Goal: Navigation & Orientation: Find specific page/section

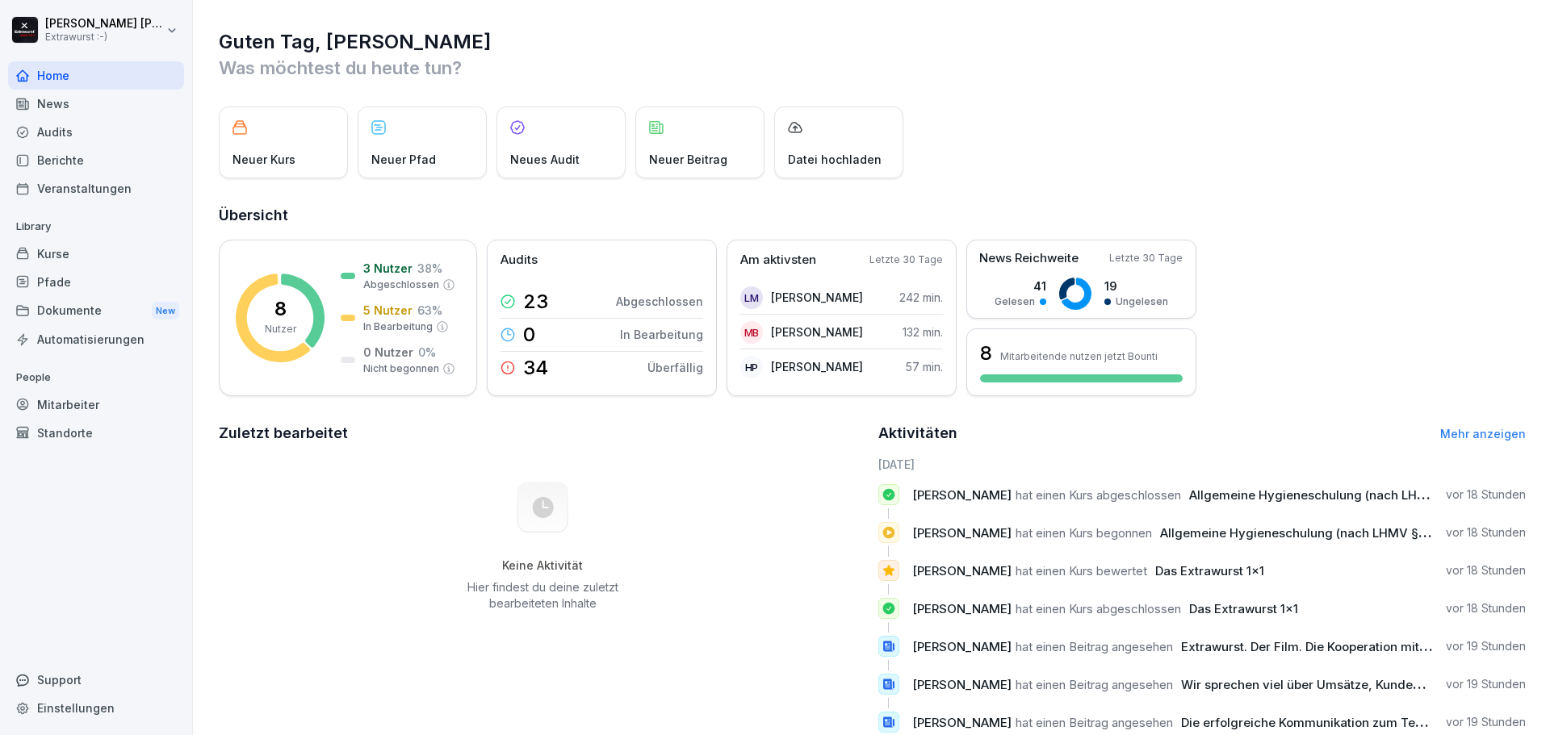
click at [95, 316] on div "Dokumente New" at bounding box center [96, 311] width 176 height 30
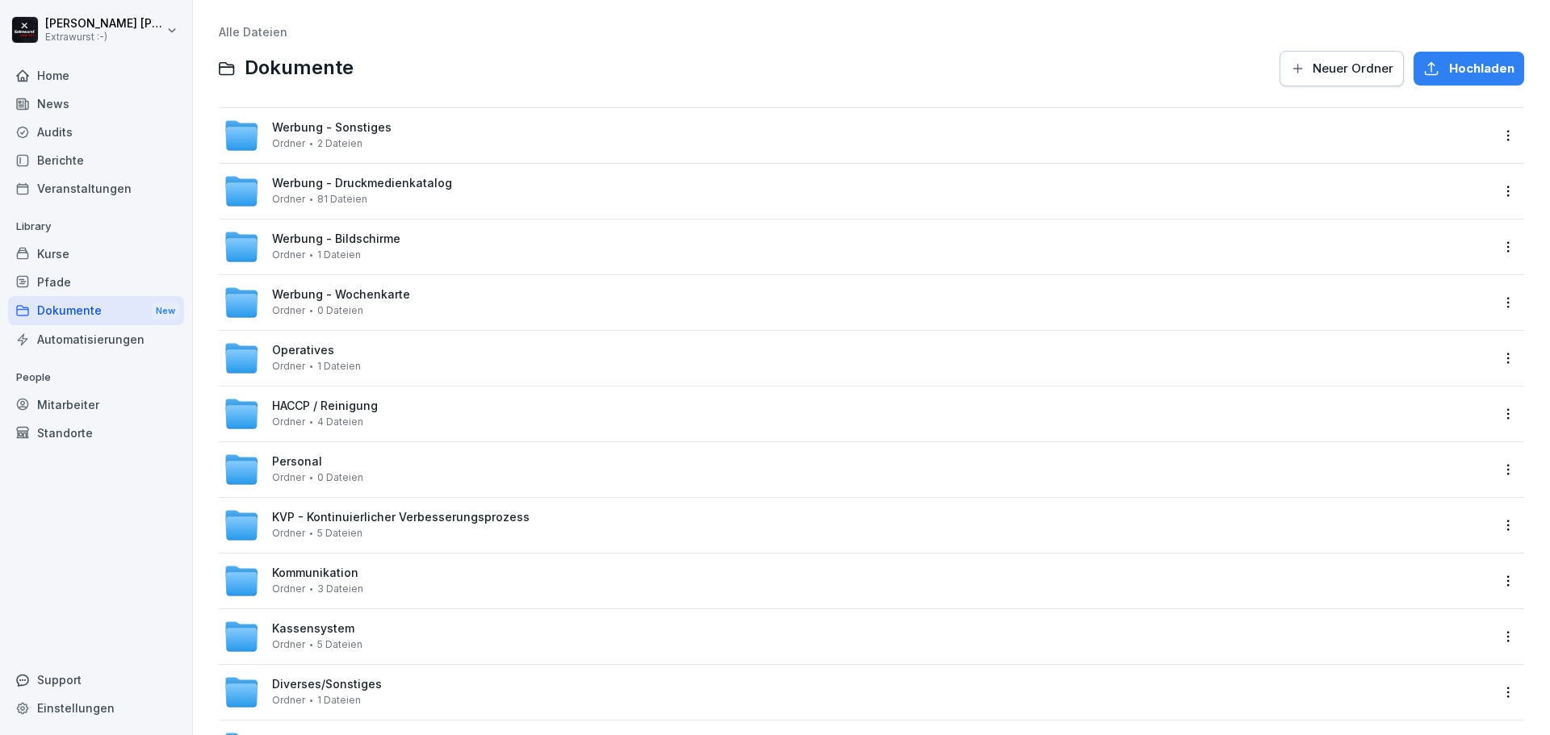
click at [334, 463] on div "Personal Ordner 0 Dateien" at bounding box center [317, 469] width 91 height 28
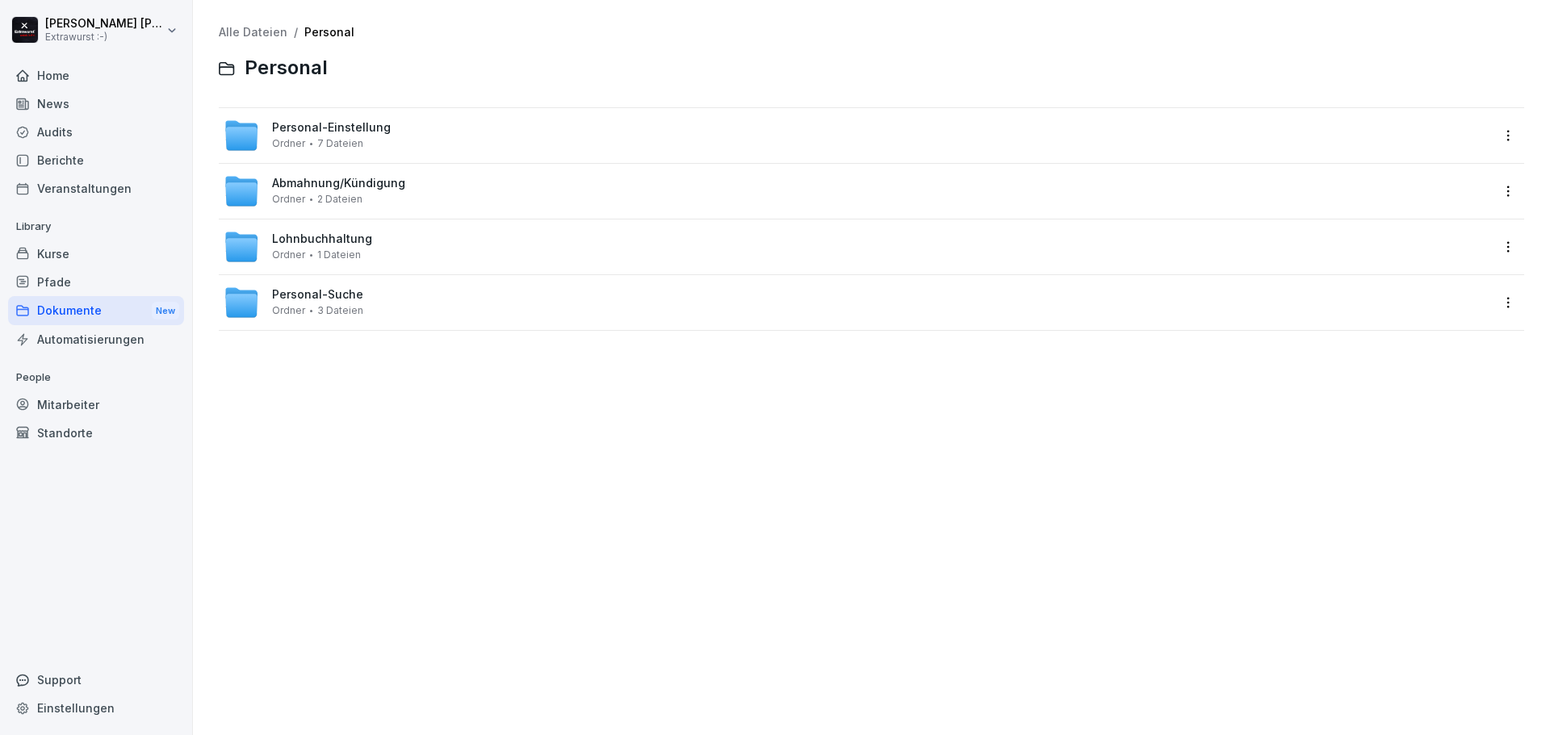
click at [350, 308] on span "3 Dateien" at bounding box center [340, 310] width 46 height 11
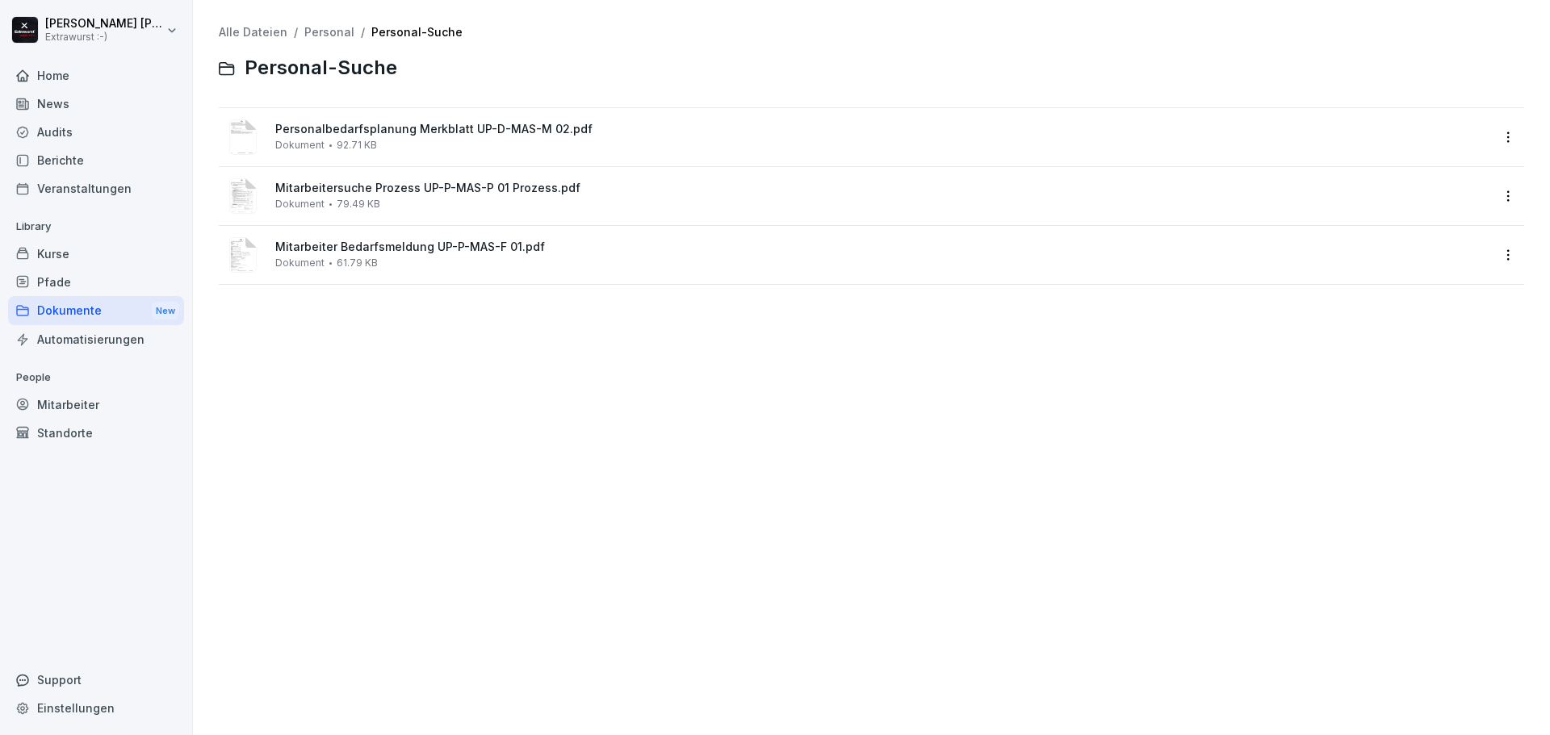
click at [375, 177] on div "Mitarbeitersuche Prozess UP-P-MAS-P 01 Prozess.pdf Dokument 79.49 KB" at bounding box center [857, 196] width 1266 height 39
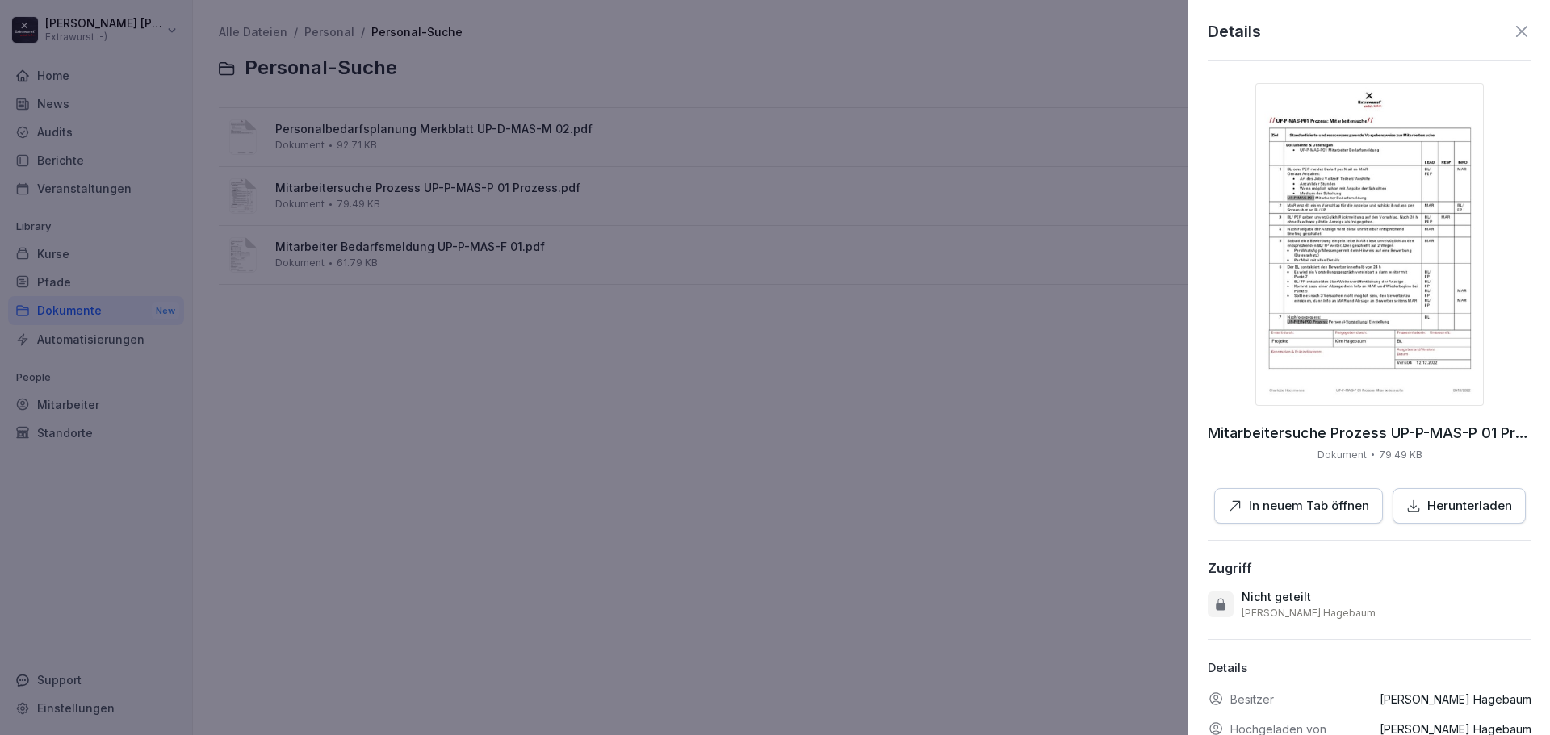
click at [99, 304] on div at bounding box center [775, 367] width 1550 height 735
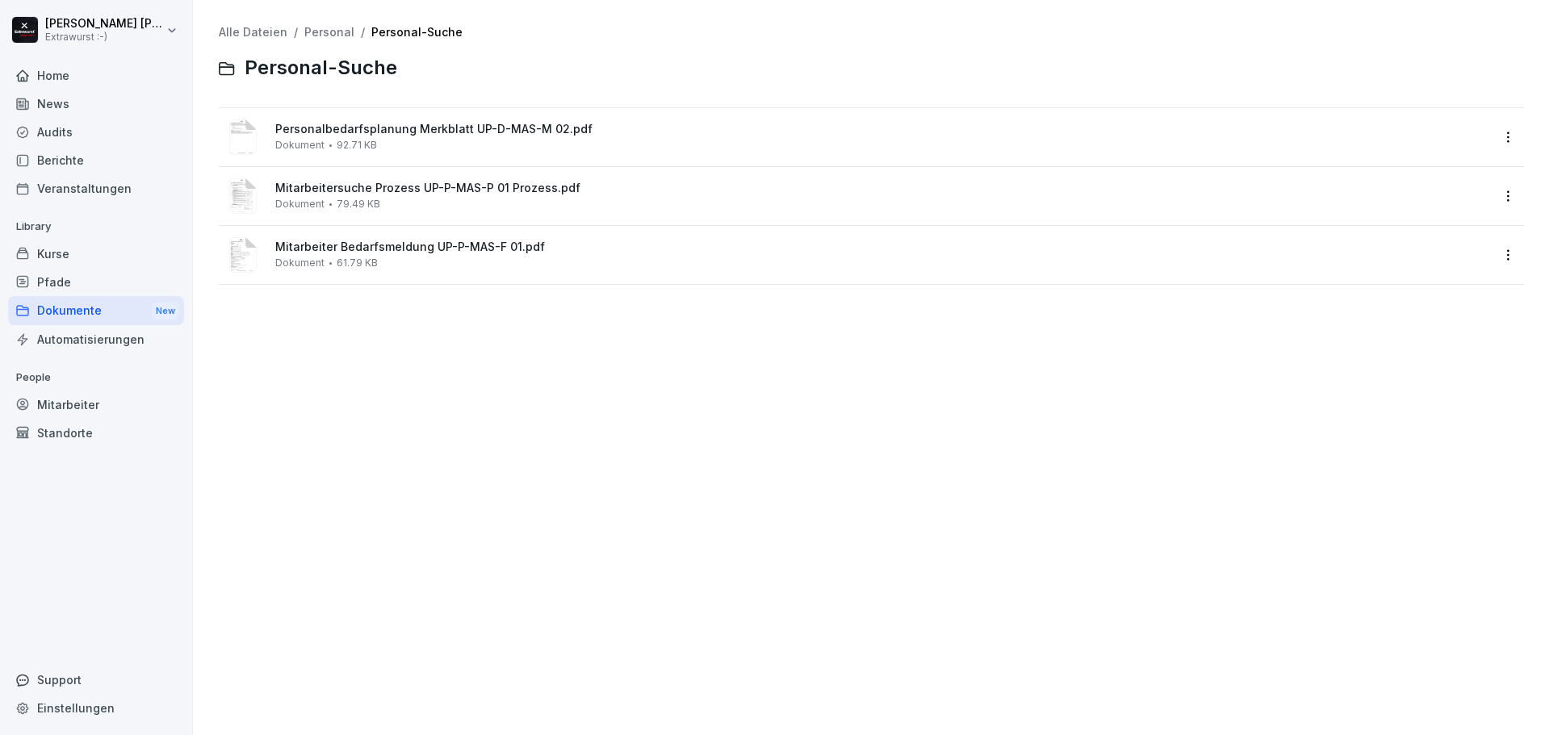
click at [96, 308] on div "Dokumente New" at bounding box center [96, 311] width 176 height 30
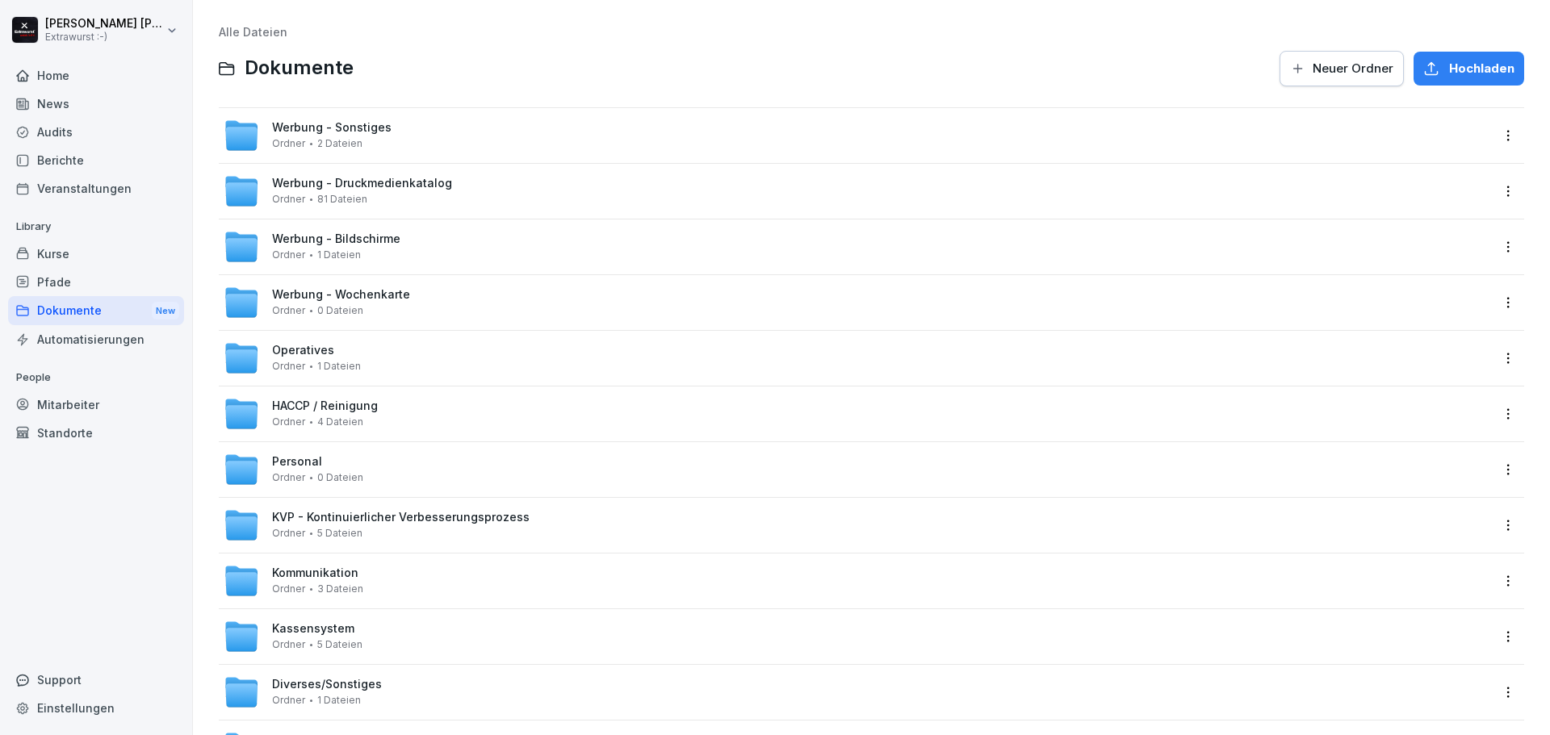
click at [341, 136] on div "Werbung - Sonstiges Ordner 2 Dateien" at bounding box center [331, 135] width 119 height 28
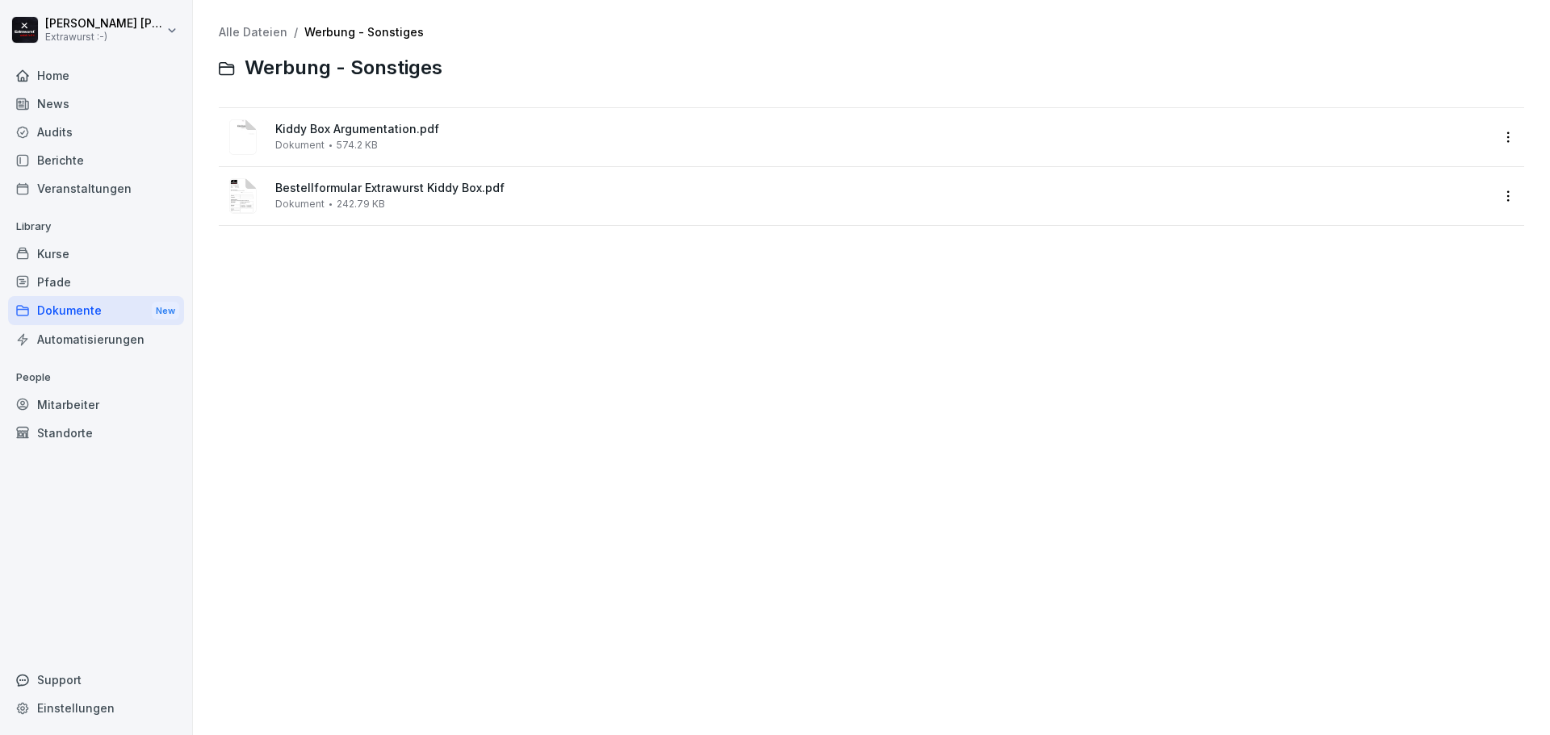
click at [107, 308] on div "Dokumente New" at bounding box center [96, 311] width 176 height 30
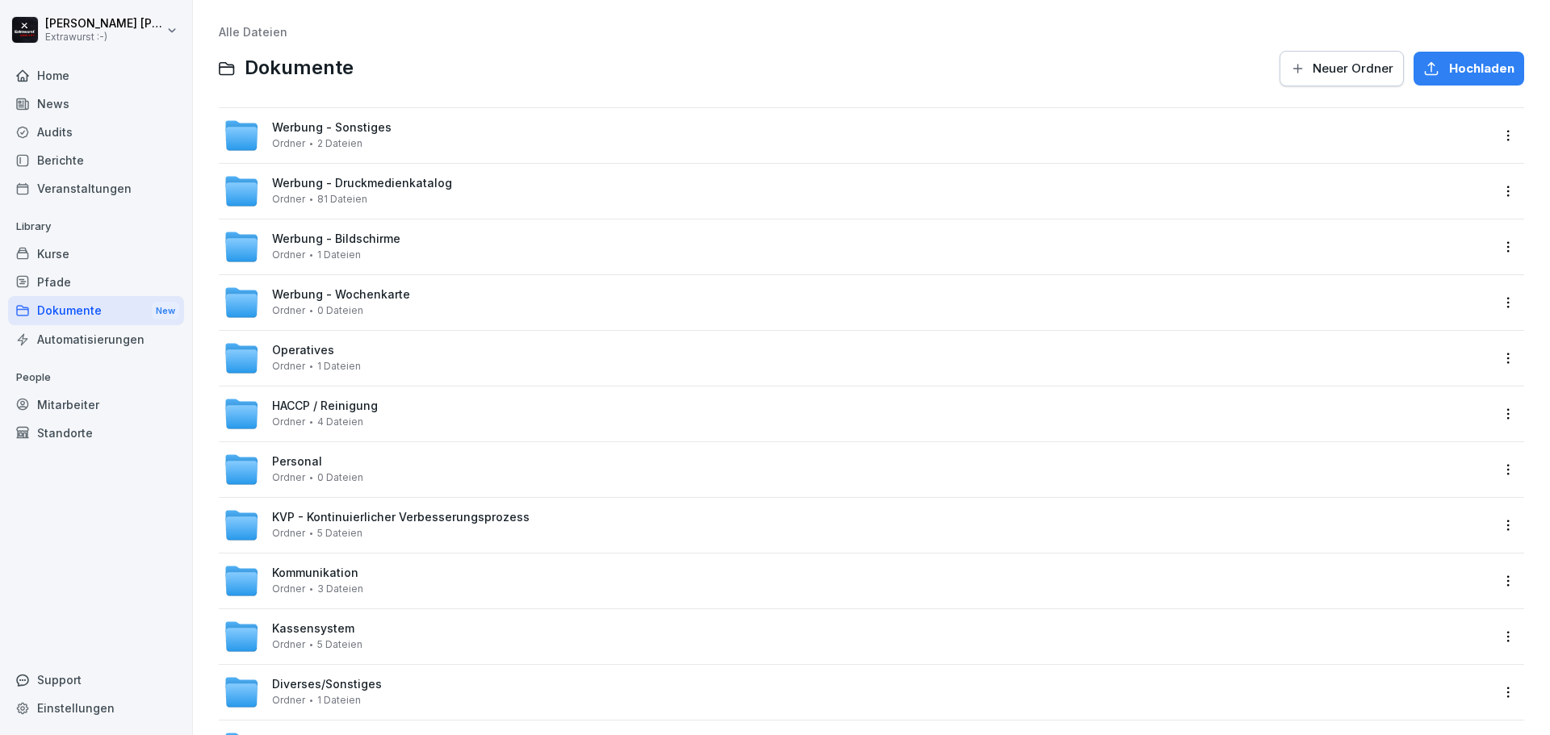
click at [307, 192] on div "Werbung - Druckmedienkatalog Ordner 81 Dateien" at bounding box center [362, 191] width 180 height 28
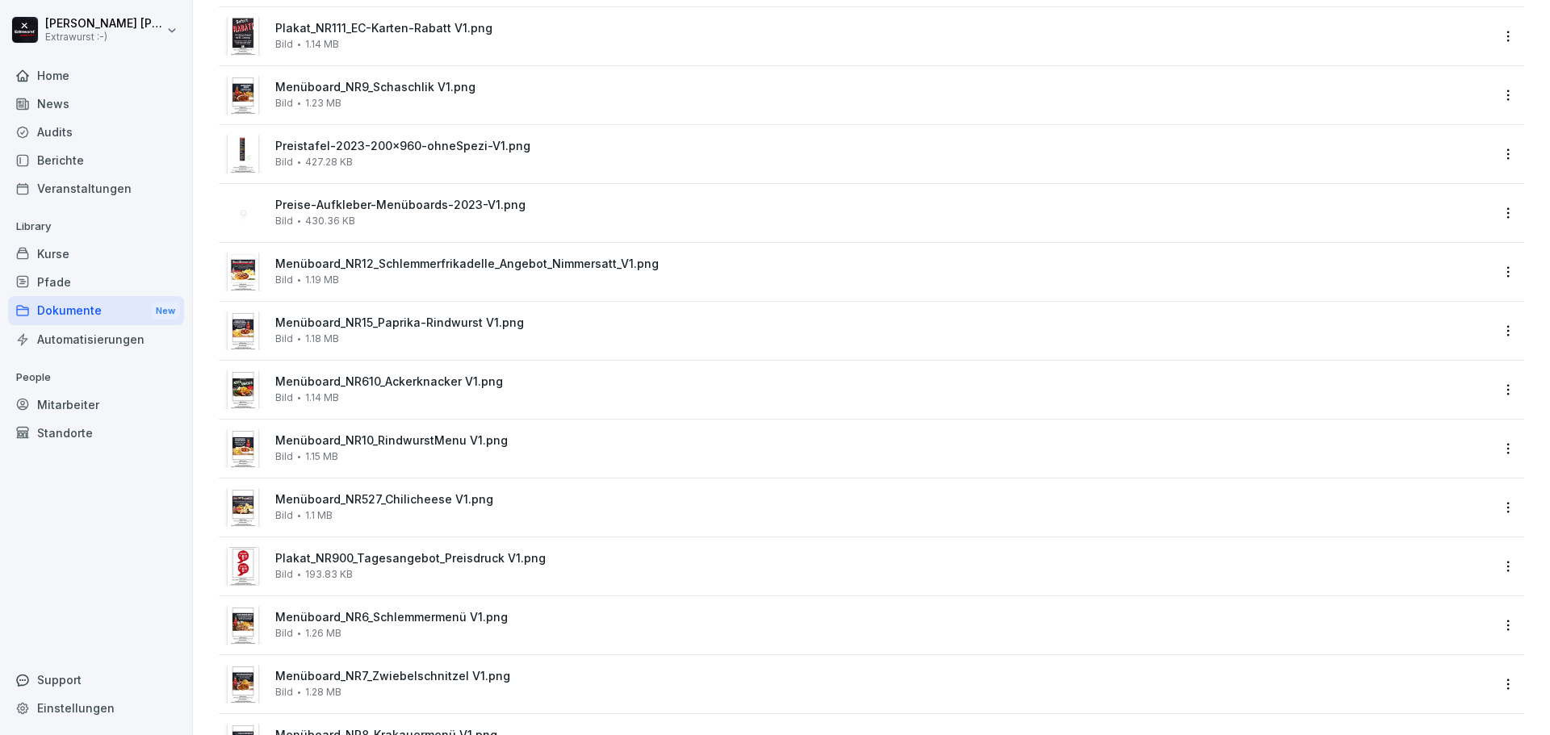
scroll to position [2341, 0]
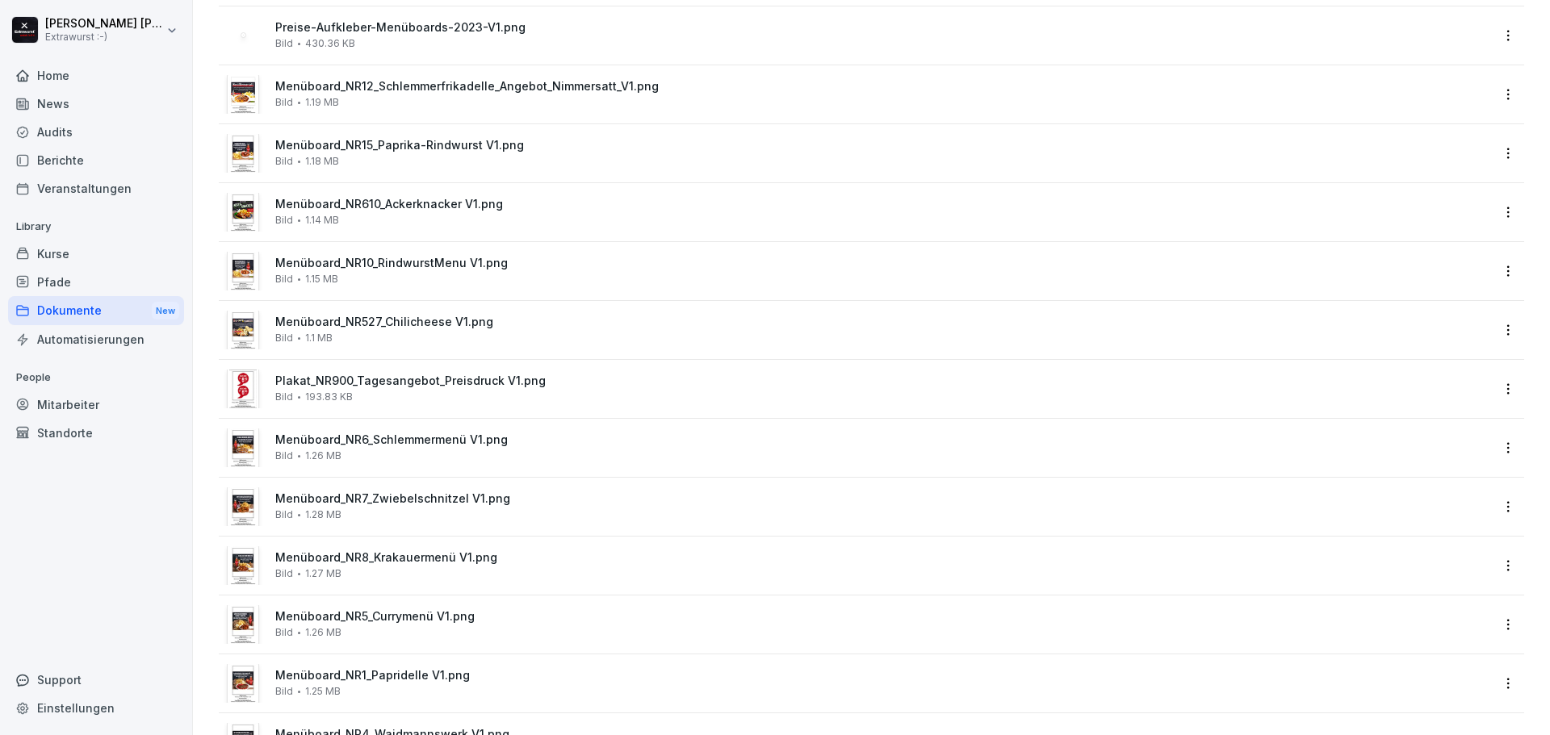
click at [373, 387] on span "Plakat_NR900_Tagesangebot_Preisdruck V1.png" at bounding box center [882, 382] width 1215 height 14
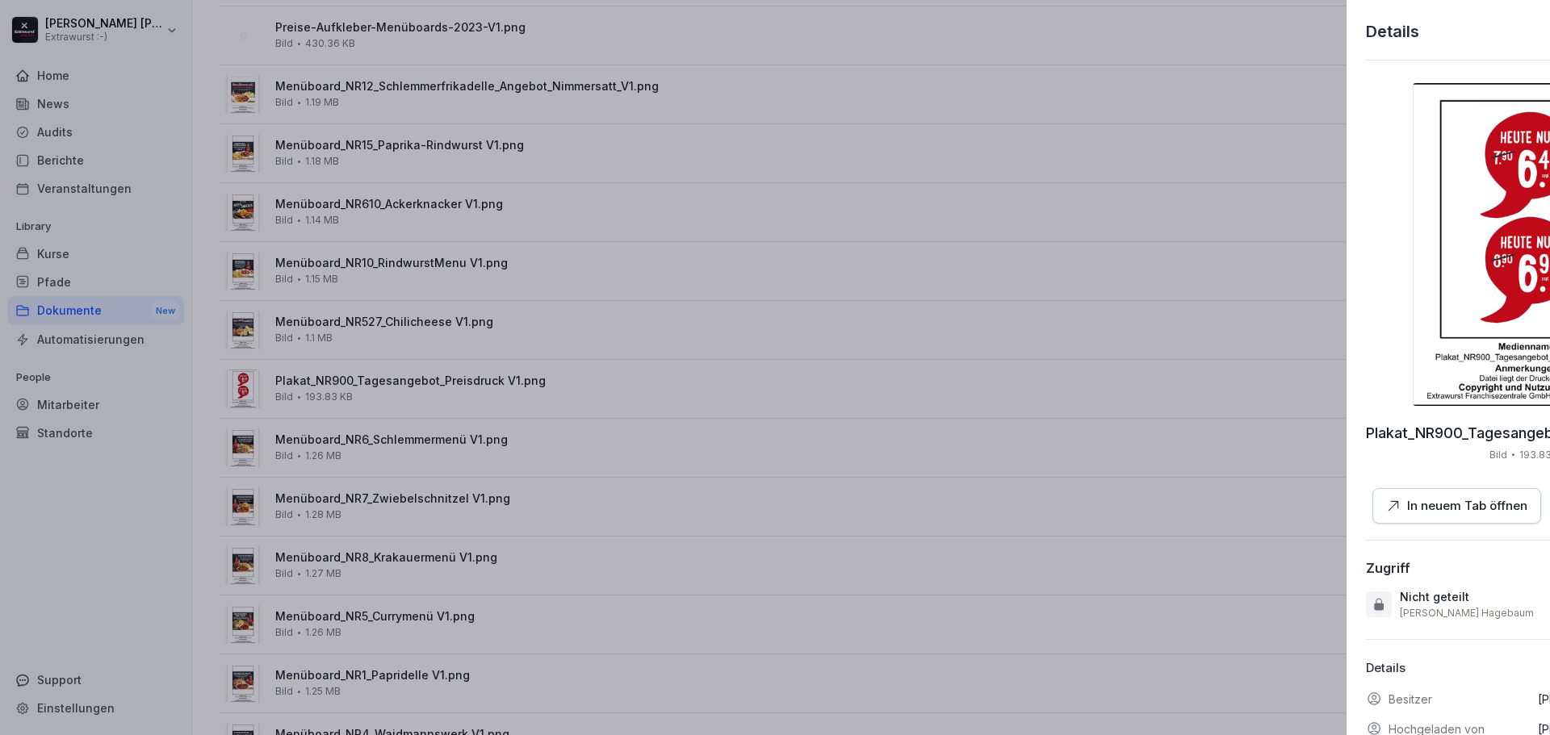
click at [357, 446] on div at bounding box center [775, 367] width 1550 height 735
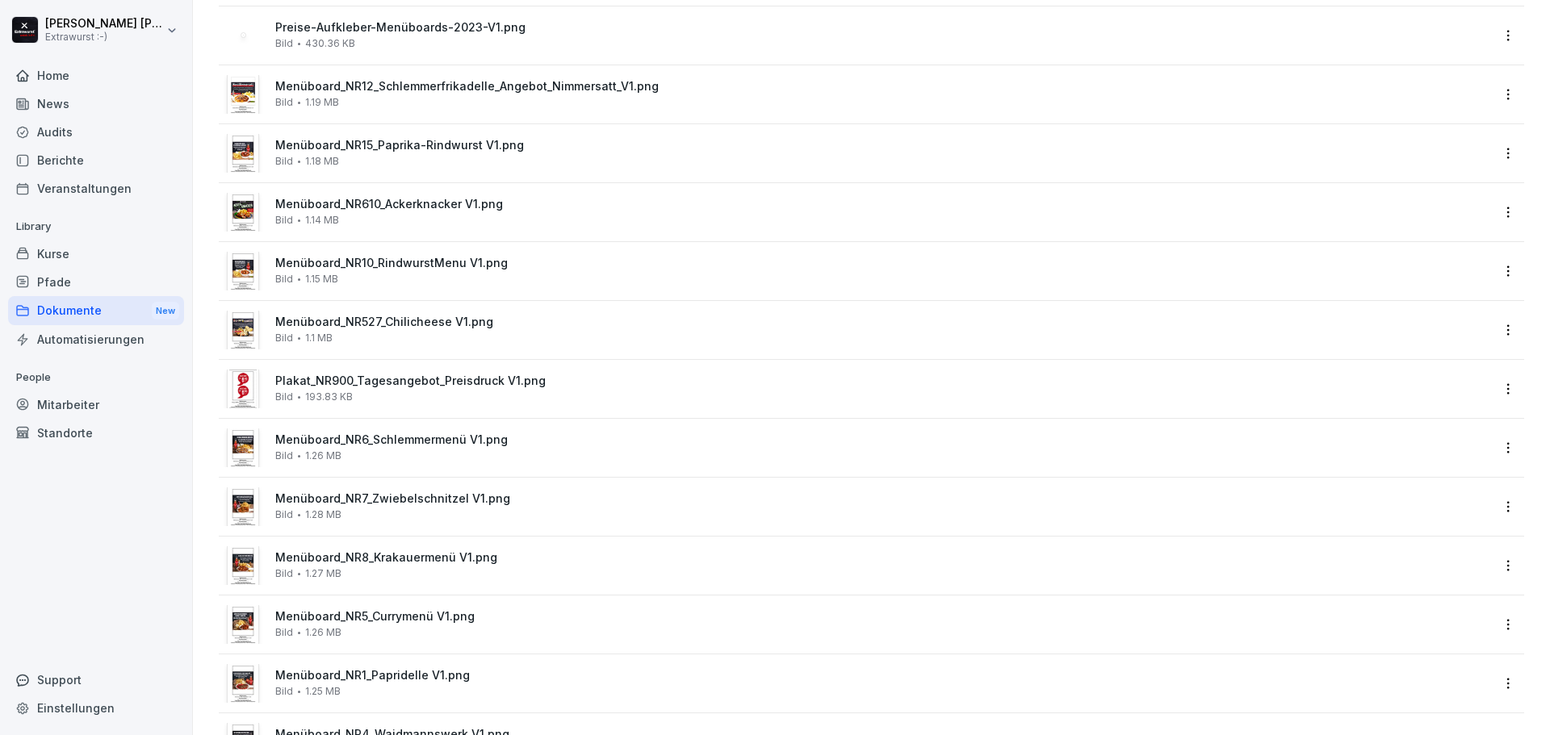
click at [357, 446] on span "Menüboard_NR6_Schlemmermenü V1.png" at bounding box center [882, 440] width 1215 height 14
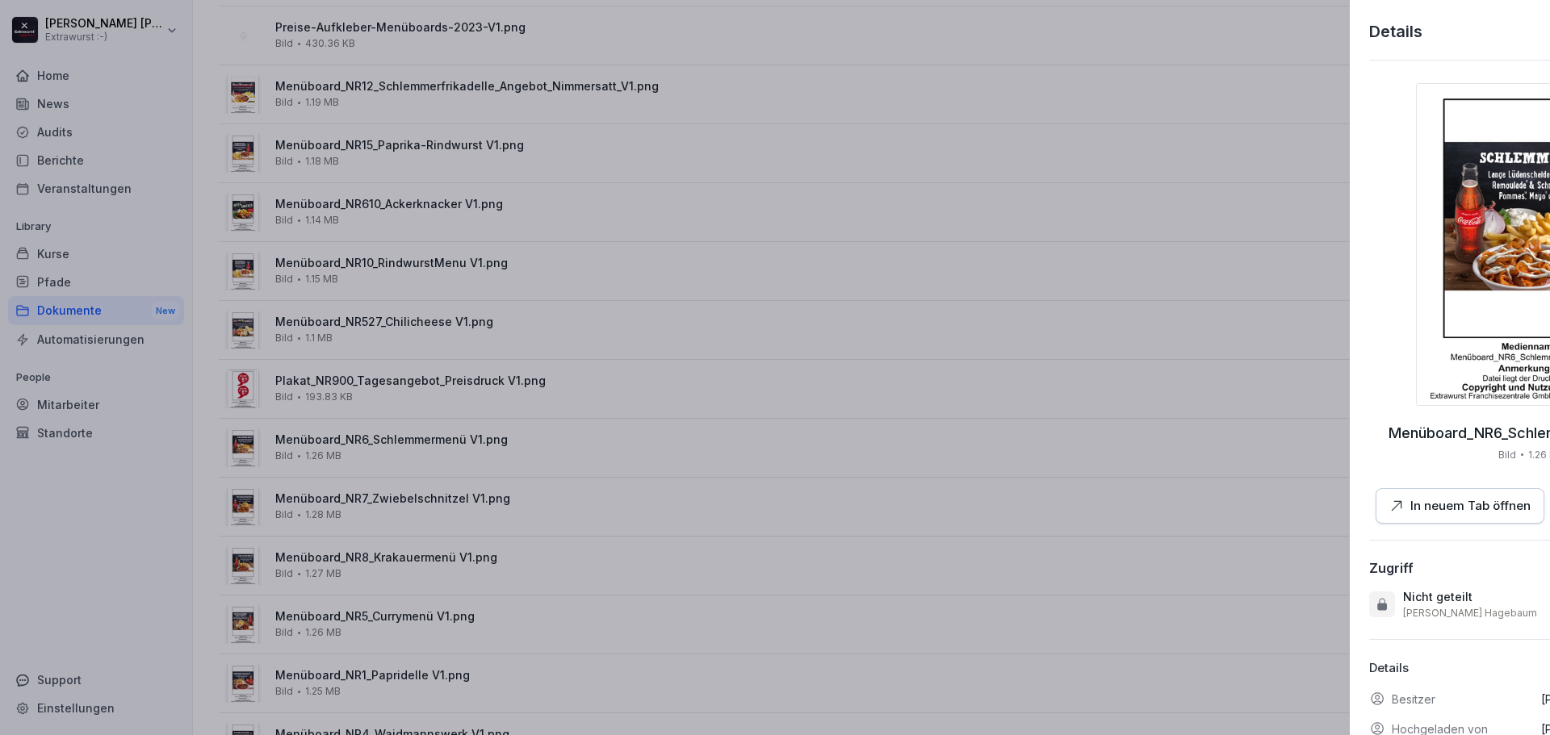
click at [357, 446] on div at bounding box center [775, 367] width 1550 height 735
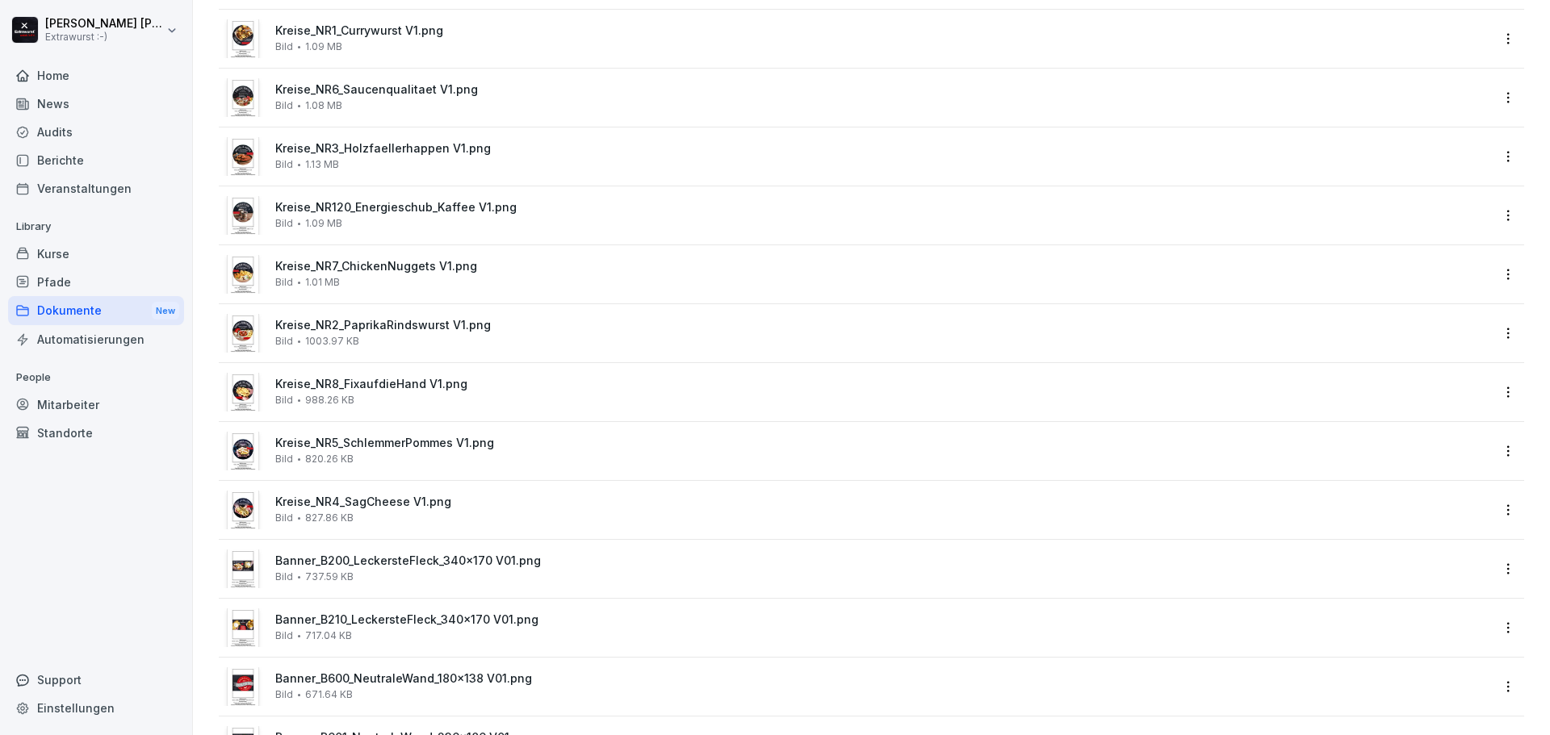
scroll to position [4184, 0]
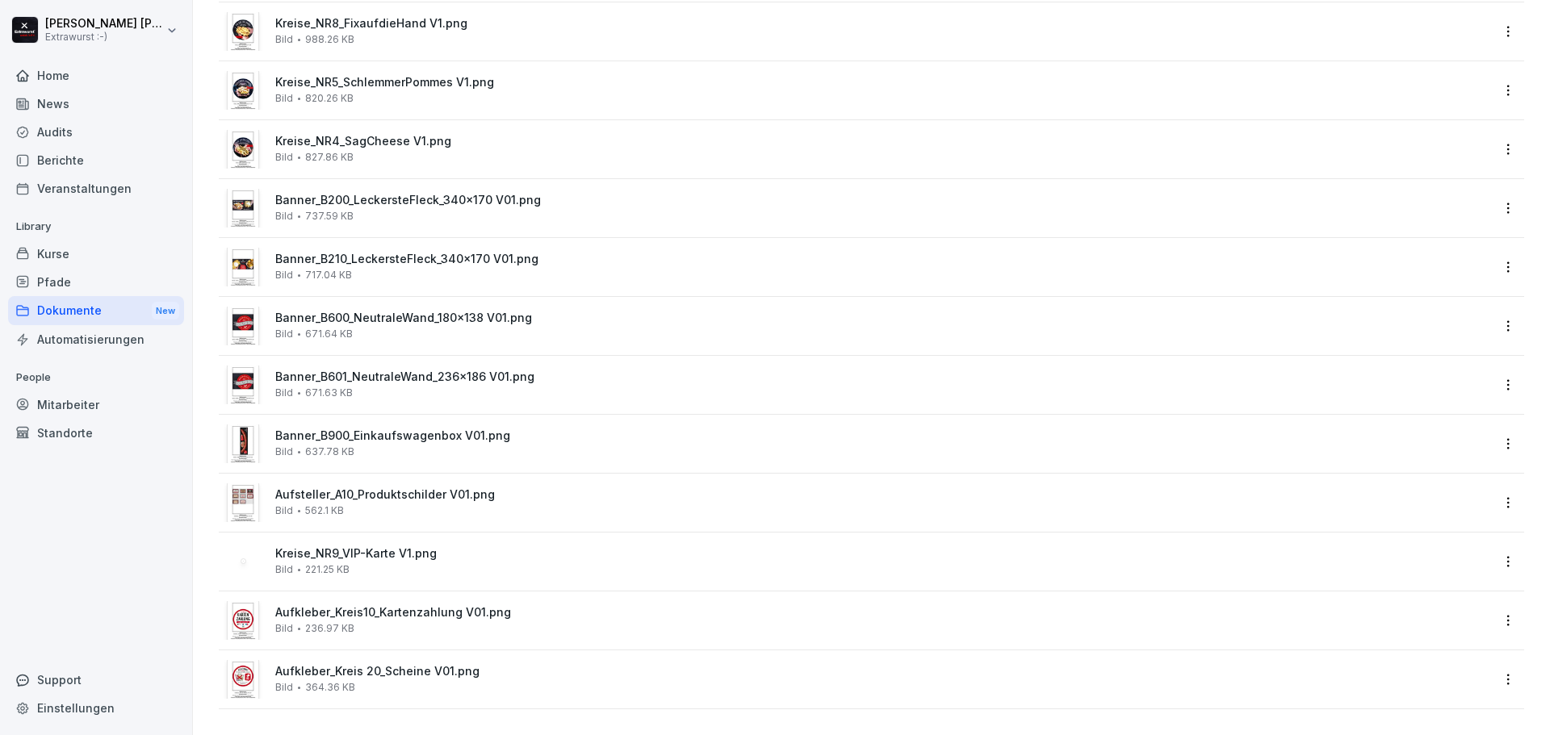
click at [321, 623] on span "236.97 KB" at bounding box center [329, 628] width 49 height 11
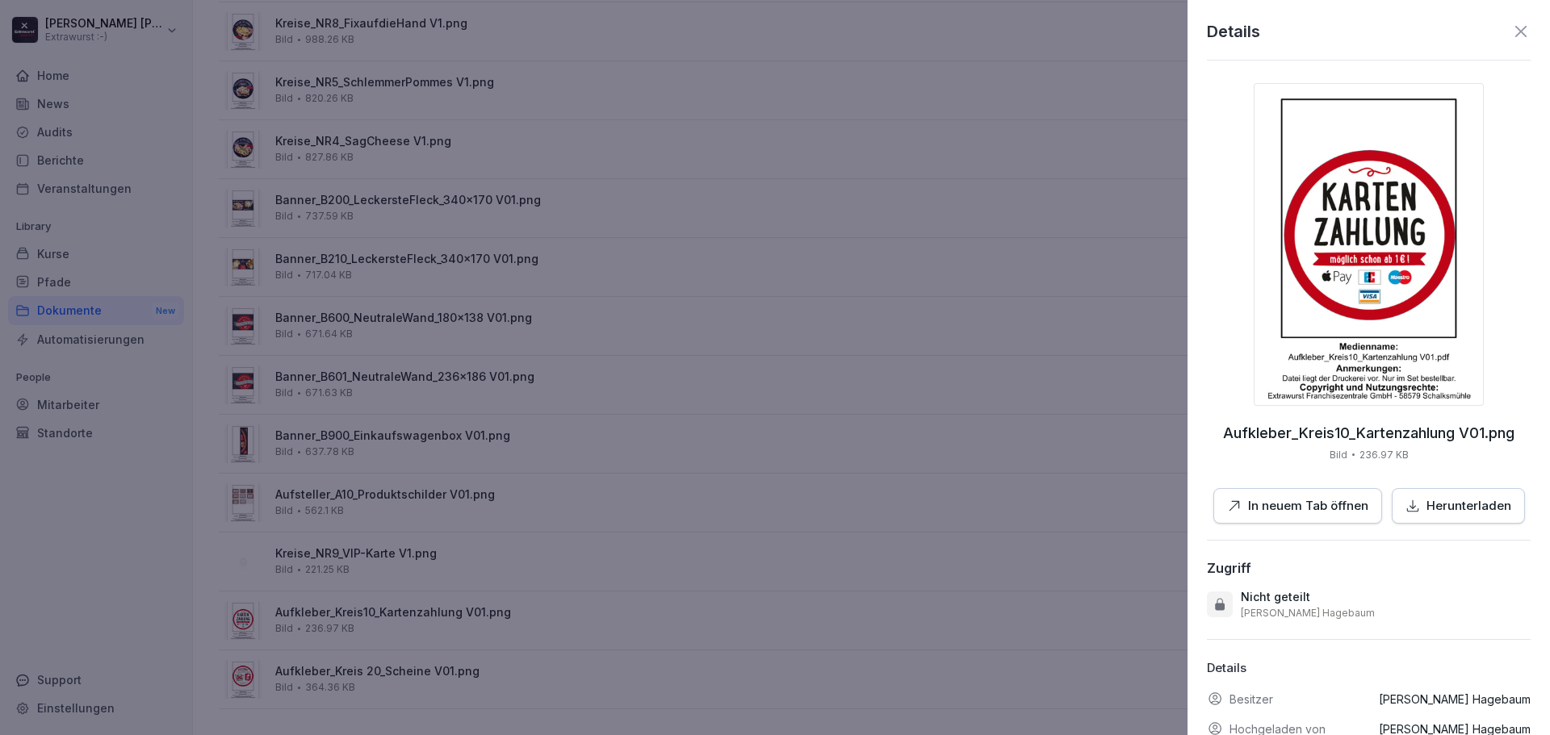
click at [358, 484] on div at bounding box center [775, 367] width 1550 height 735
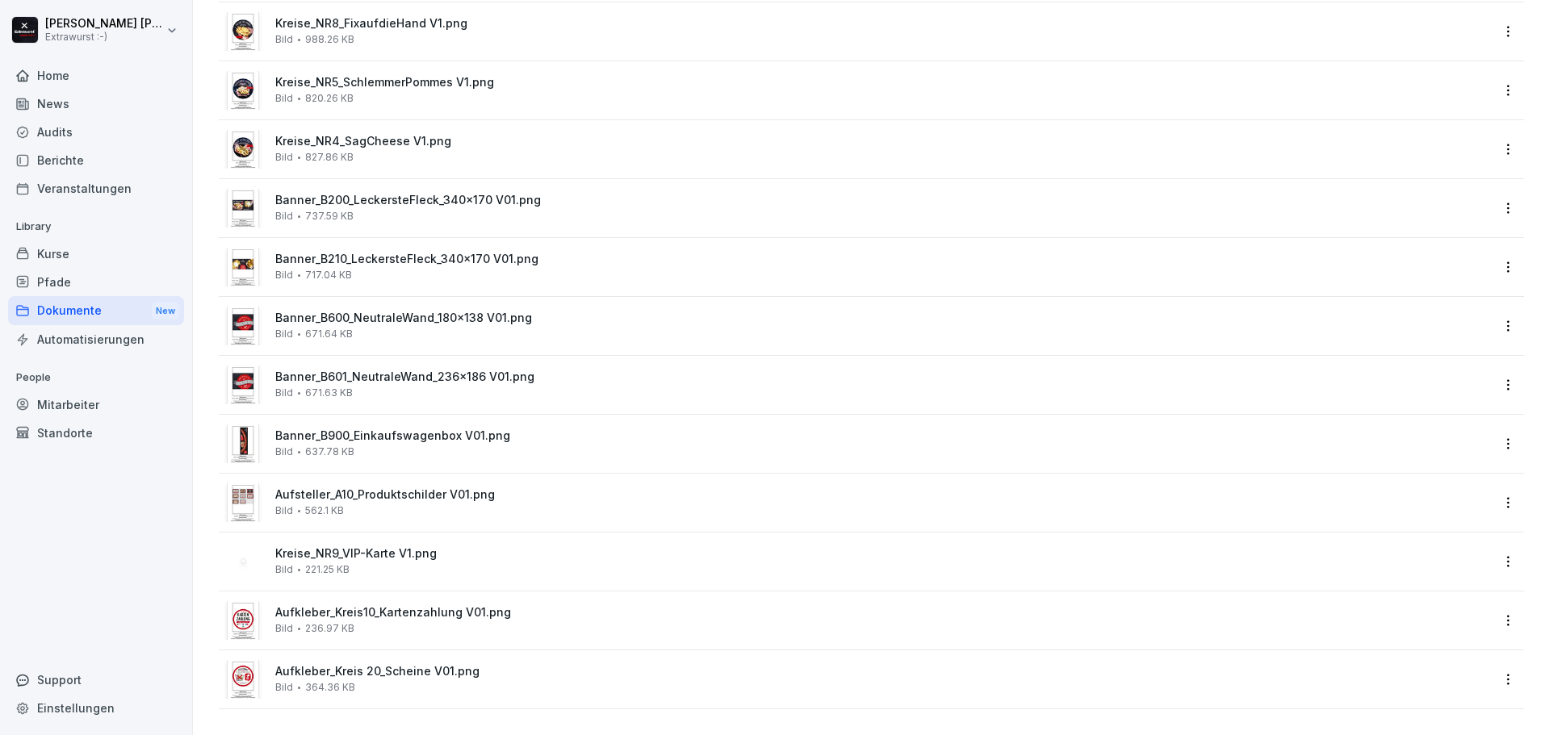
click at [358, 488] on span "Aufsteller_A10_Produktschilder V01.png" at bounding box center [882, 495] width 1215 height 14
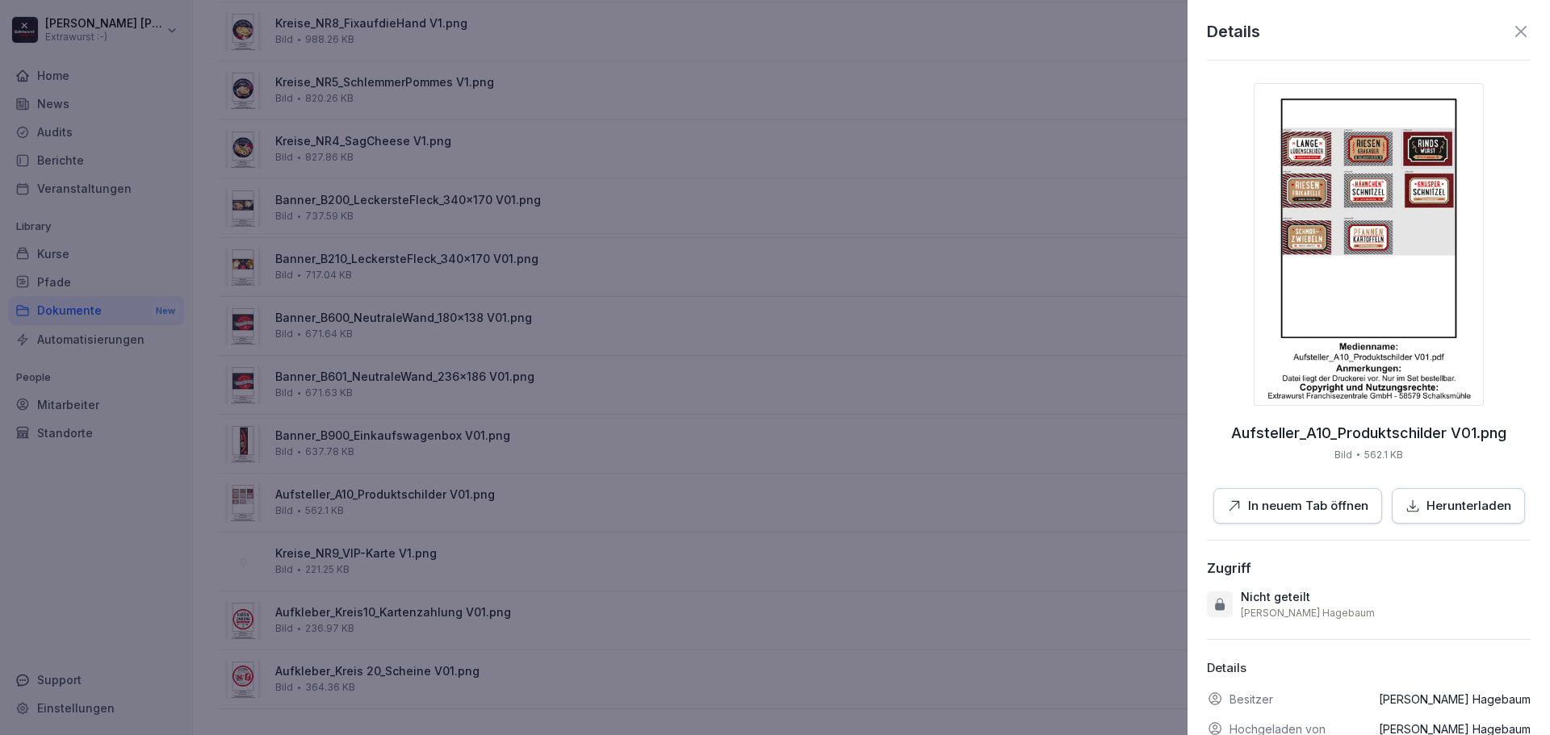
click at [358, 443] on div at bounding box center [775, 367] width 1550 height 735
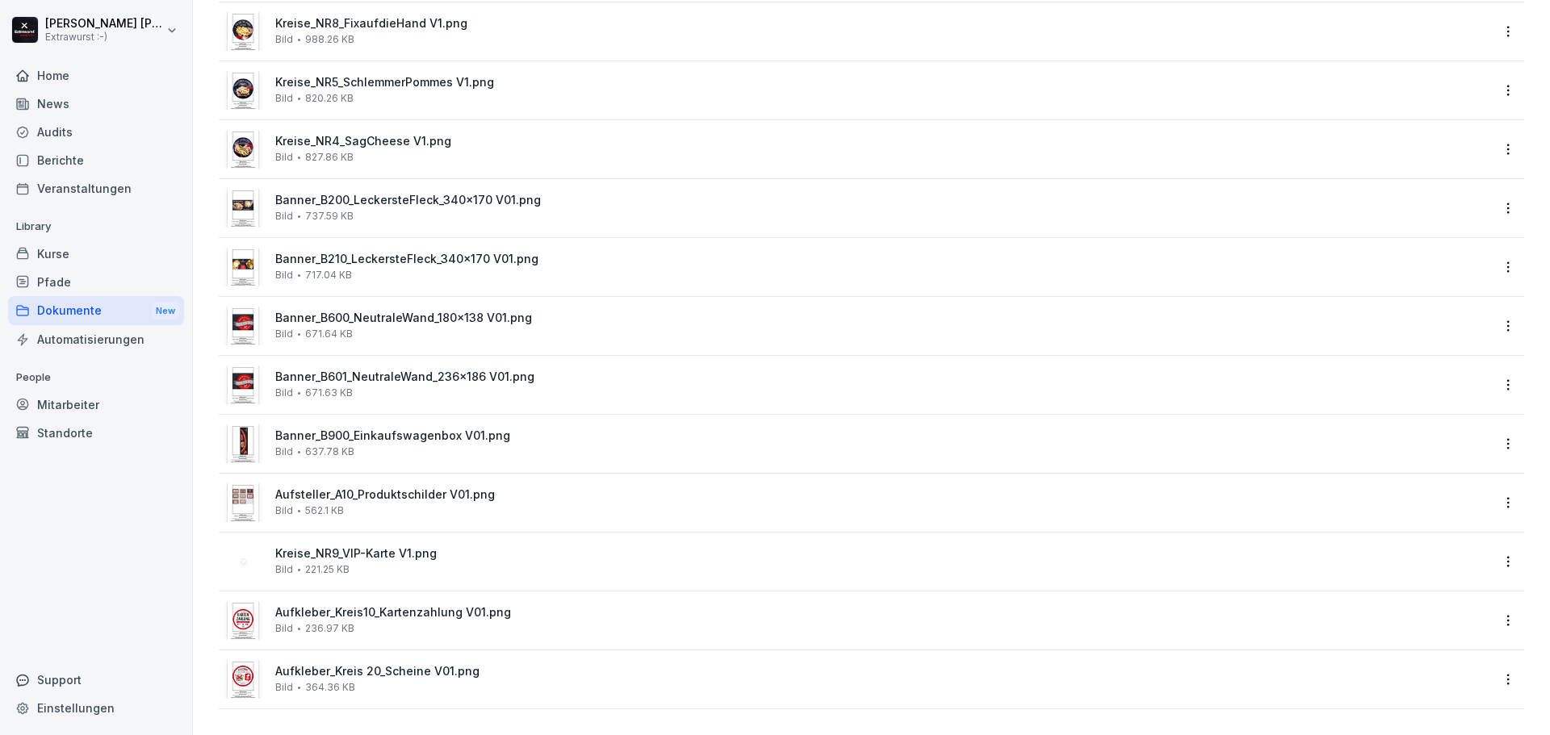
click at [65, 396] on div "Mitarbeiter" at bounding box center [96, 405] width 176 height 28
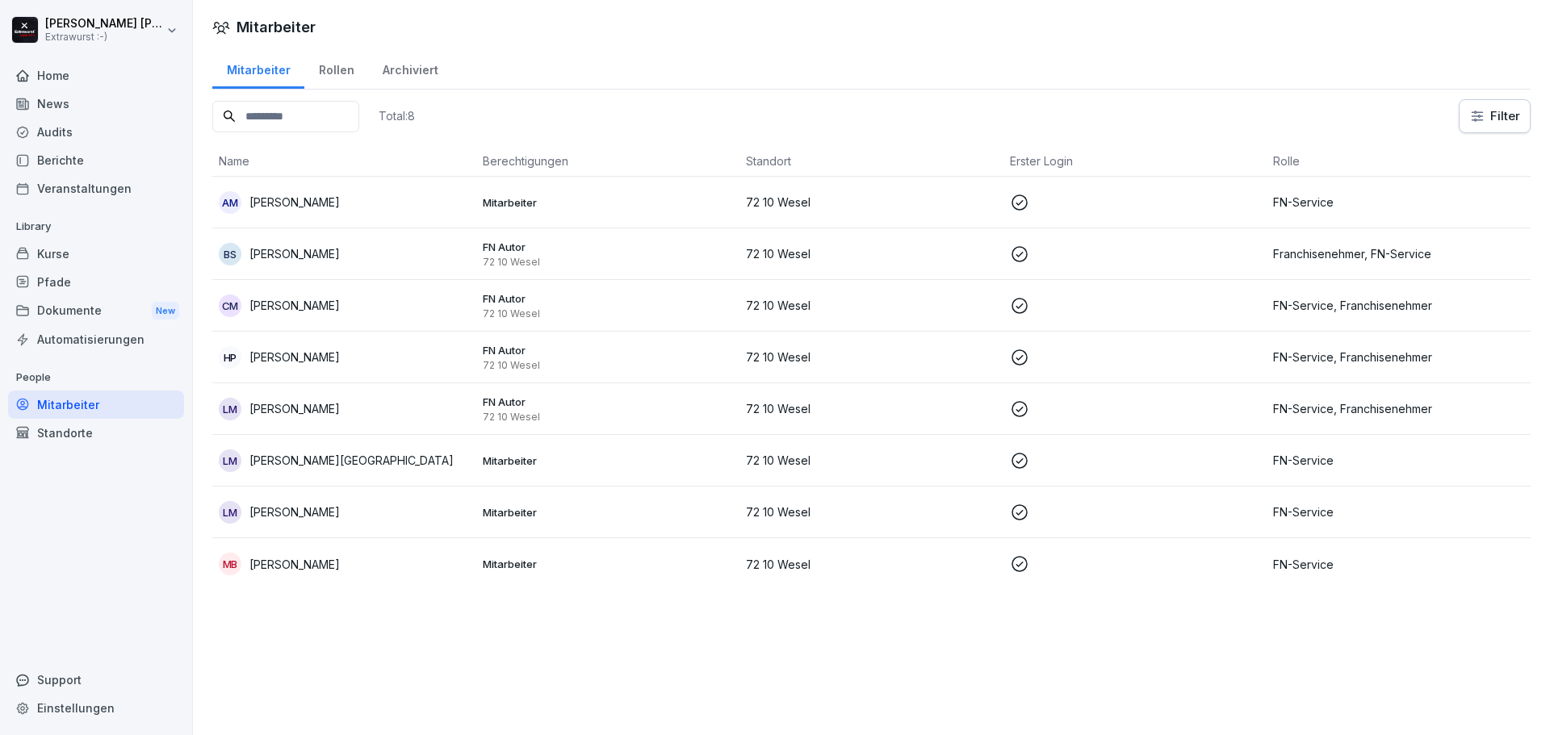
click at [73, 251] on div "Kurse" at bounding box center [96, 254] width 176 height 28
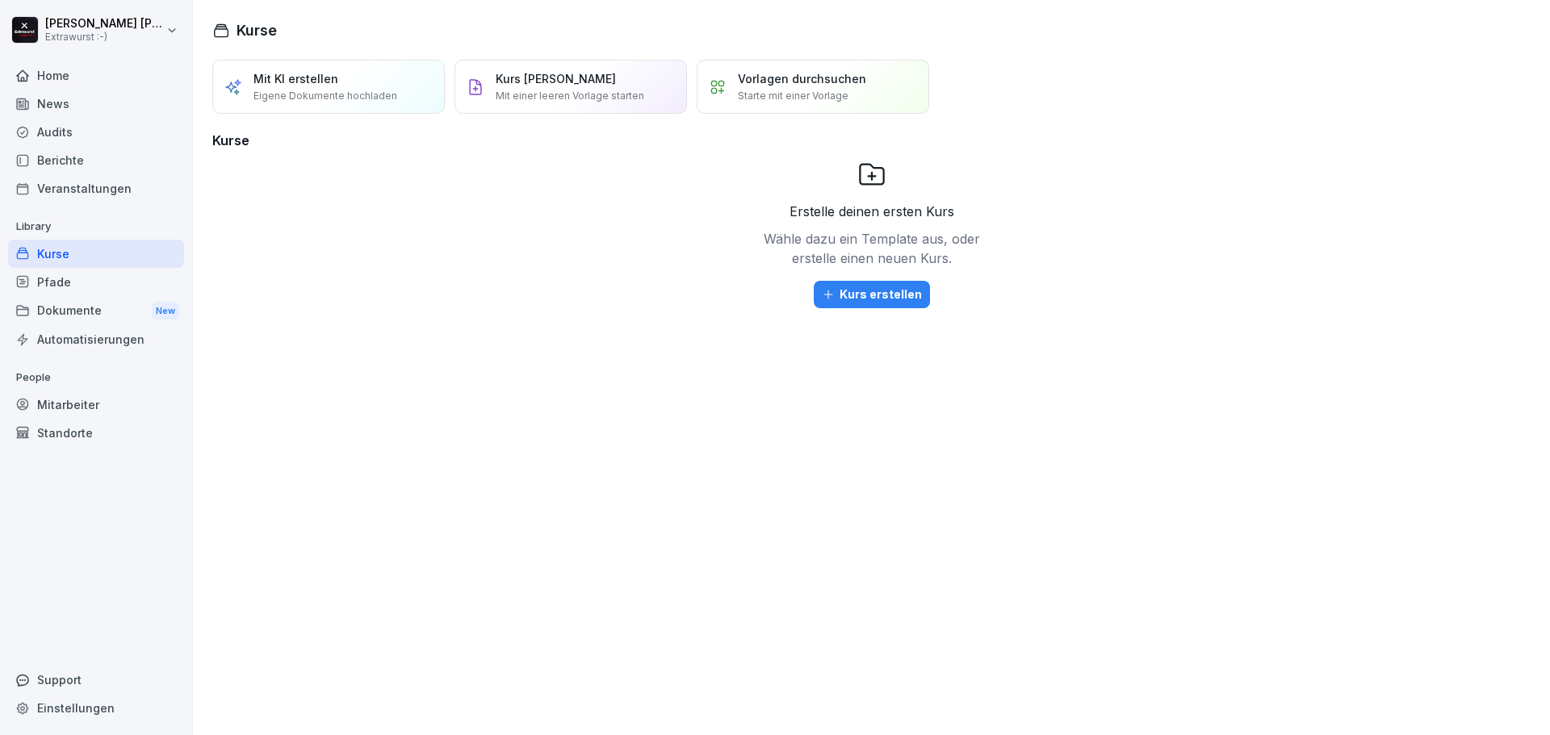
click at [85, 313] on div "Dokumente New" at bounding box center [96, 311] width 176 height 30
